Goal: Task Accomplishment & Management: Complete application form

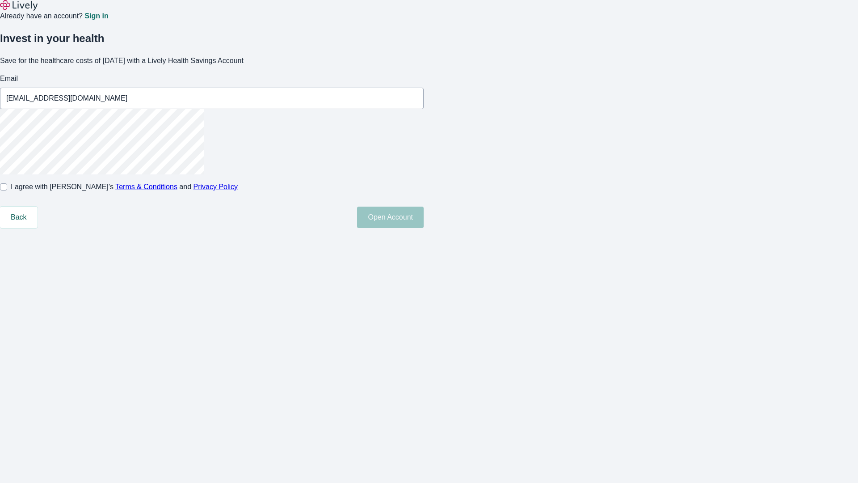
click at [7, 190] on input "I agree with Lively’s Terms & Conditions and Privacy Policy" at bounding box center [3, 186] width 7 height 7
checkbox input "true"
click at [424, 228] on button "Open Account" at bounding box center [390, 216] width 67 height 21
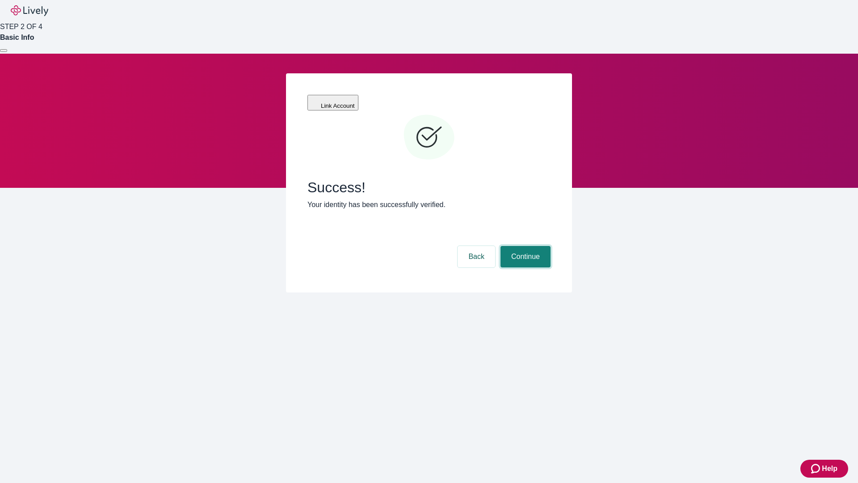
click at [524, 246] on button "Continue" at bounding box center [525, 256] width 50 height 21
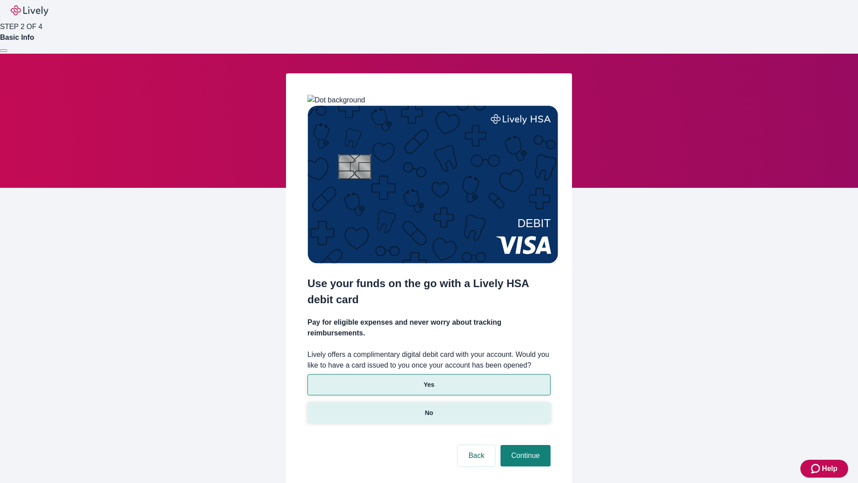
click at [429, 408] on p "No" at bounding box center [429, 412] width 8 height 9
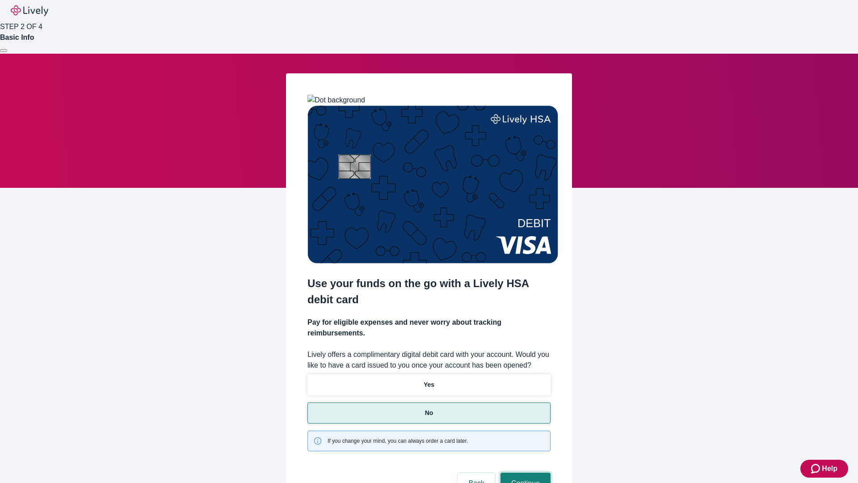
click at [524, 472] on button "Continue" at bounding box center [525, 482] width 50 height 21
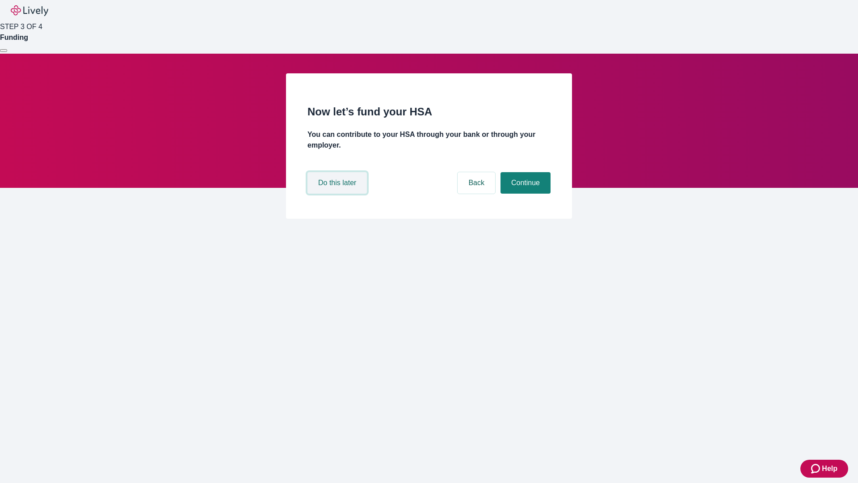
click at [338, 193] on button "Do this later" at bounding box center [336, 182] width 59 height 21
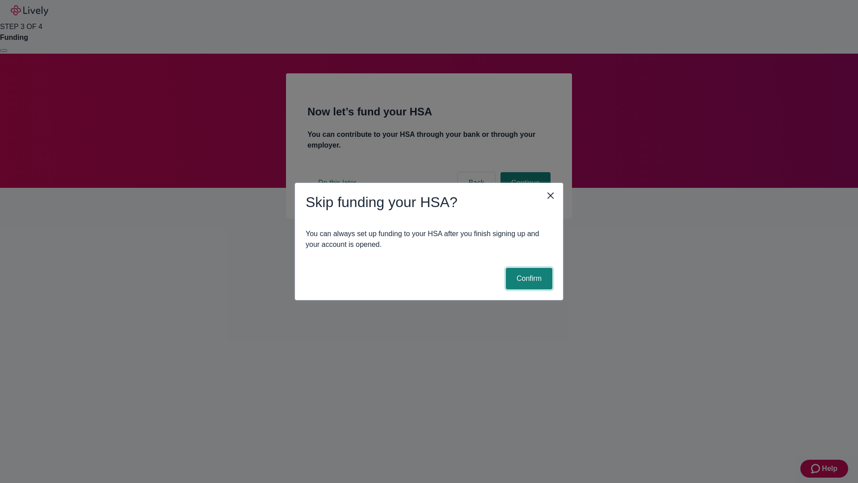
click at [528, 278] on button "Confirm" at bounding box center [529, 278] width 46 height 21
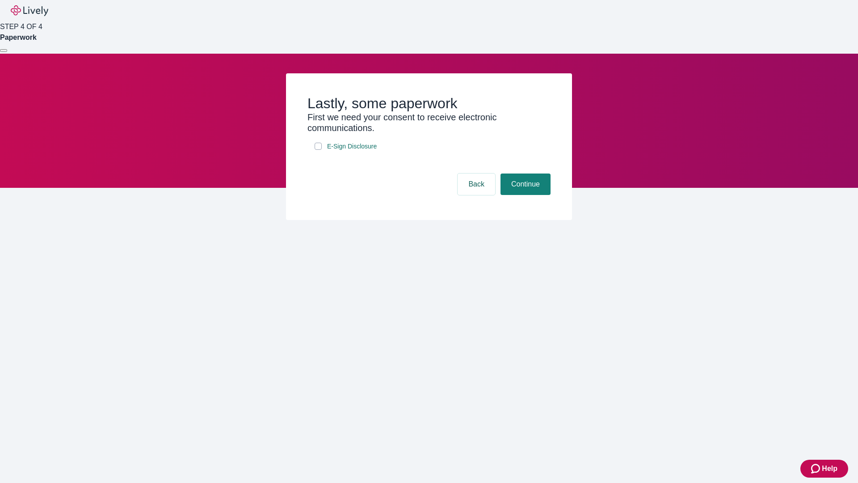
click at [318, 150] on input "E-Sign Disclosure" at bounding box center [318, 146] width 7 height 7
checkbox input "true"
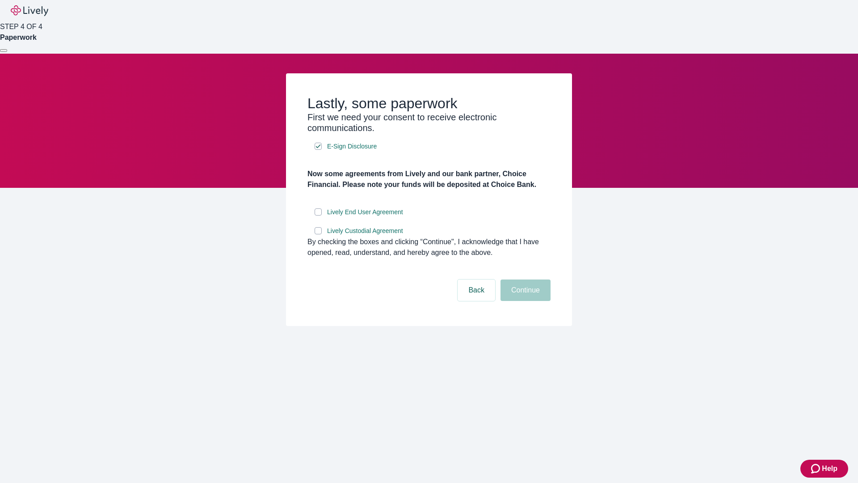
click at [318, 215] on input "Lively End User Agreement" at bounding box center [318, 211] width 7 height 7
checkbox input "true"
click at [318, 234] on input "Lively Custodial Agreement" at bounding box center [318, 230] width 7 height 7
checkbox input "true"
click at [524, 301] on button "Continue" at bounding box center [525, 289] width 50 height 21
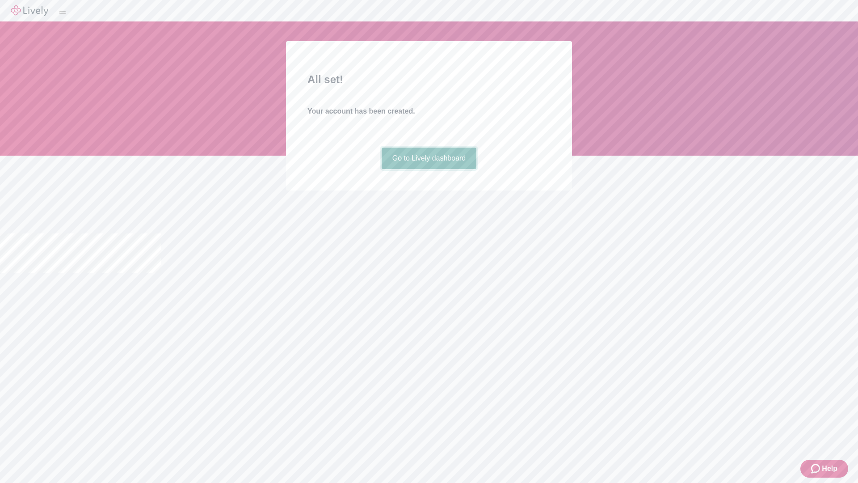
click at [429, 169] on link "Go to Lively dashboard" at bounding box center [429, 157] width 95 height 21
